Goal: Information Seeking & Learning: Find specific fact

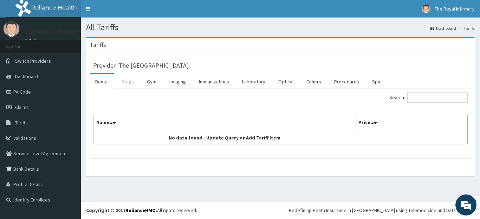
click at [126, 85] on link "Drugs" at bounding box center [128, 81] width 24 height 15
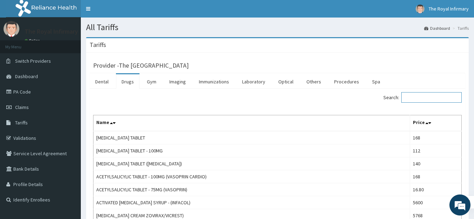
click at [415, 96] on input "Search:" at bounding box center [431, 97] width 60 height 11
click at [424, 99] on input "Search:" at bounding box center [431, 97] width 60 height 11
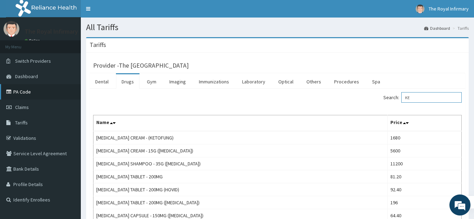
type input "K"
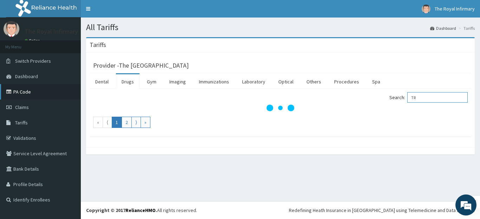
type input "T"
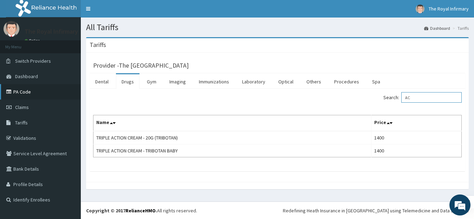
type input "A"
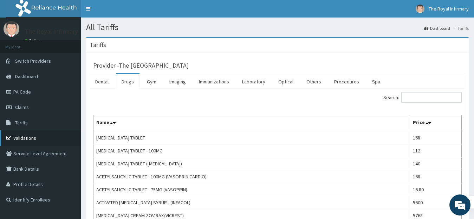
click at [38, 141] on link "Validations" at bounding box center [40, 138] width 81 height 15
